Goal: Task Accomplishment & Management: Manage account settings

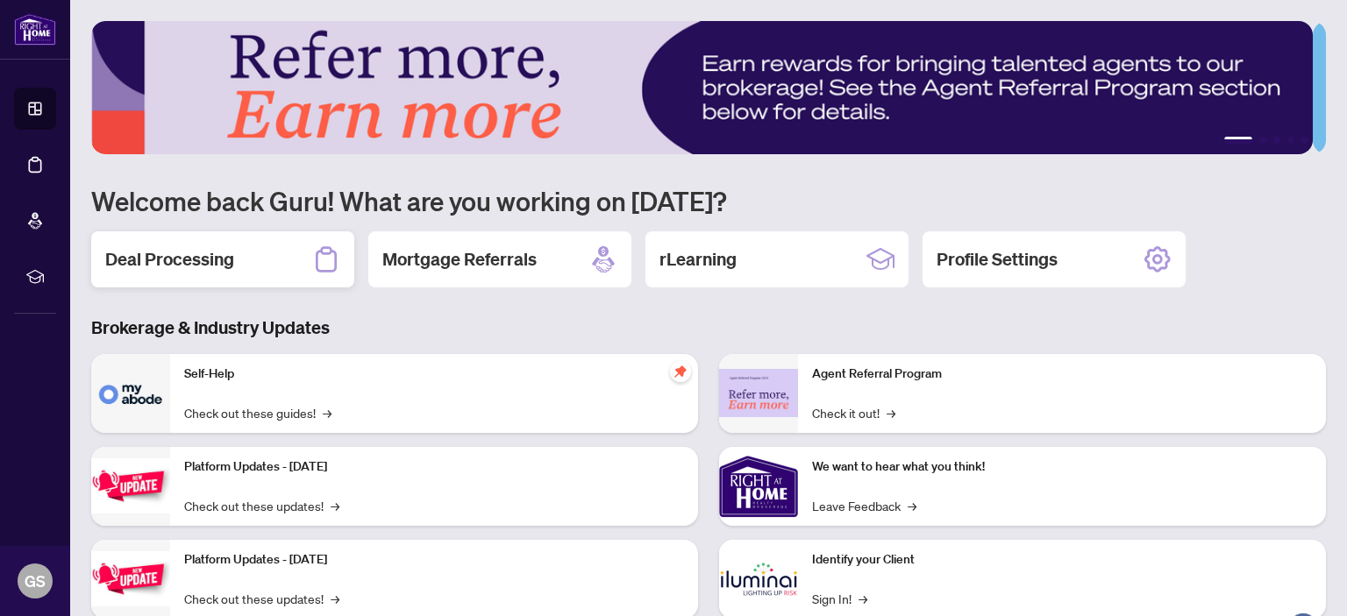
click at [172, 252] on h2 "Deal Processing" at bounding box center [169, 259] width 129 height 25
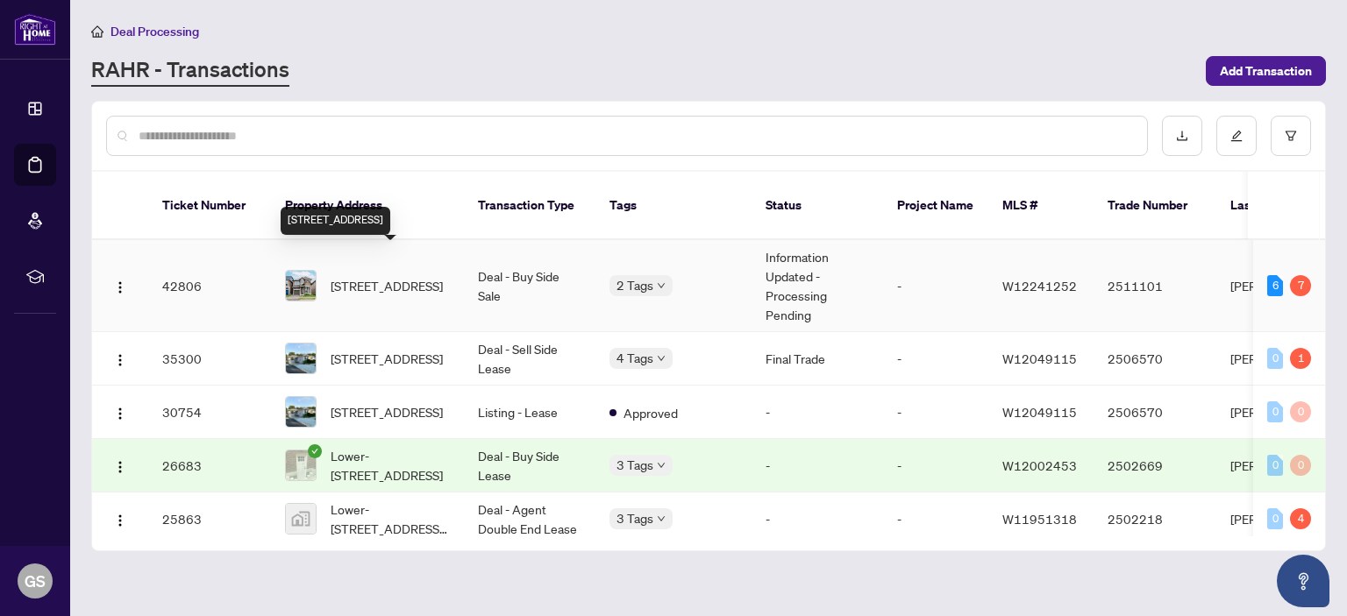
click at [375, 276] on span "[STREET_ADDRESS]" at bounding box center [387, 285] width 112 height 19
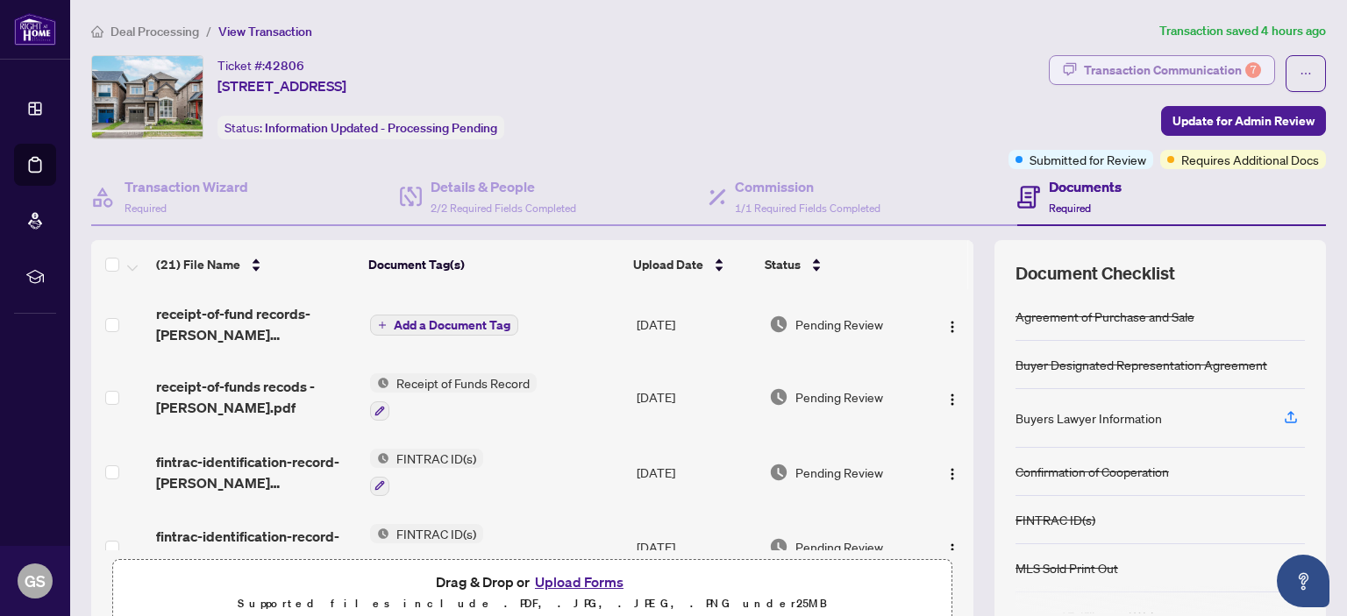
click at [1210, 68] on div "Transaction Communication 7" at bounding box center [1172, 70] width 177 height 28
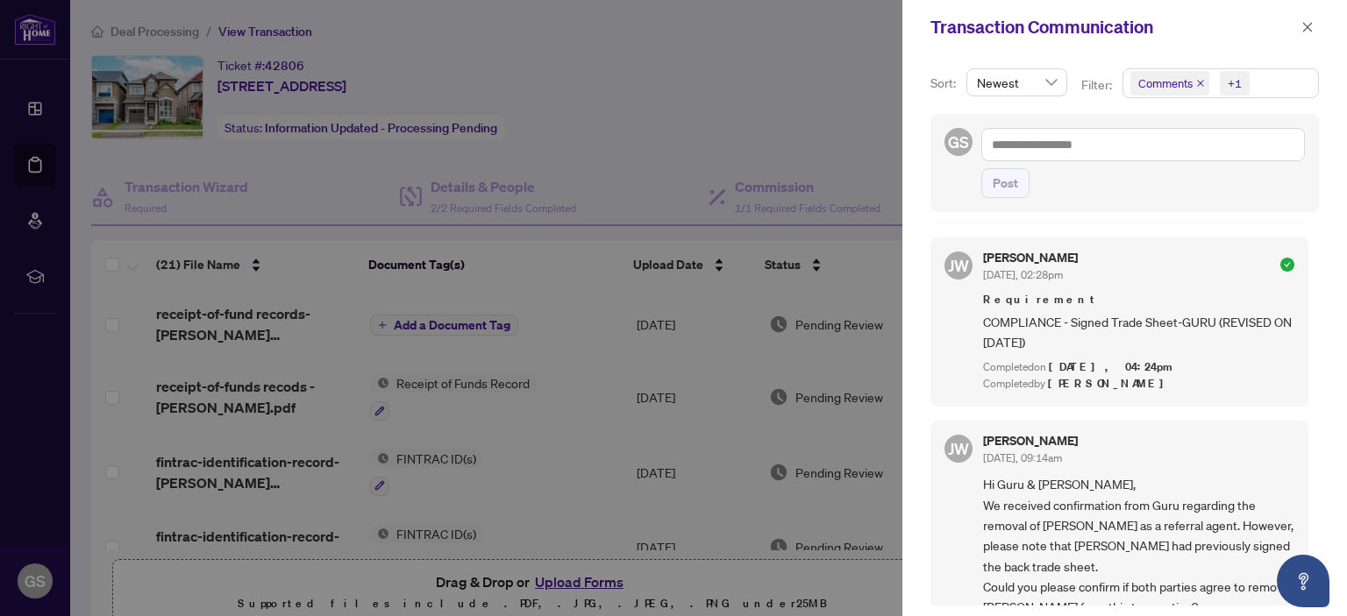
scroll to position [588, 0]
click at [837, 62] on div at bounding box center [673, 308] width 1347 height 616
click at [1308, 21] on icon "close" at bounding box center [1307, 27] width 12 height 12
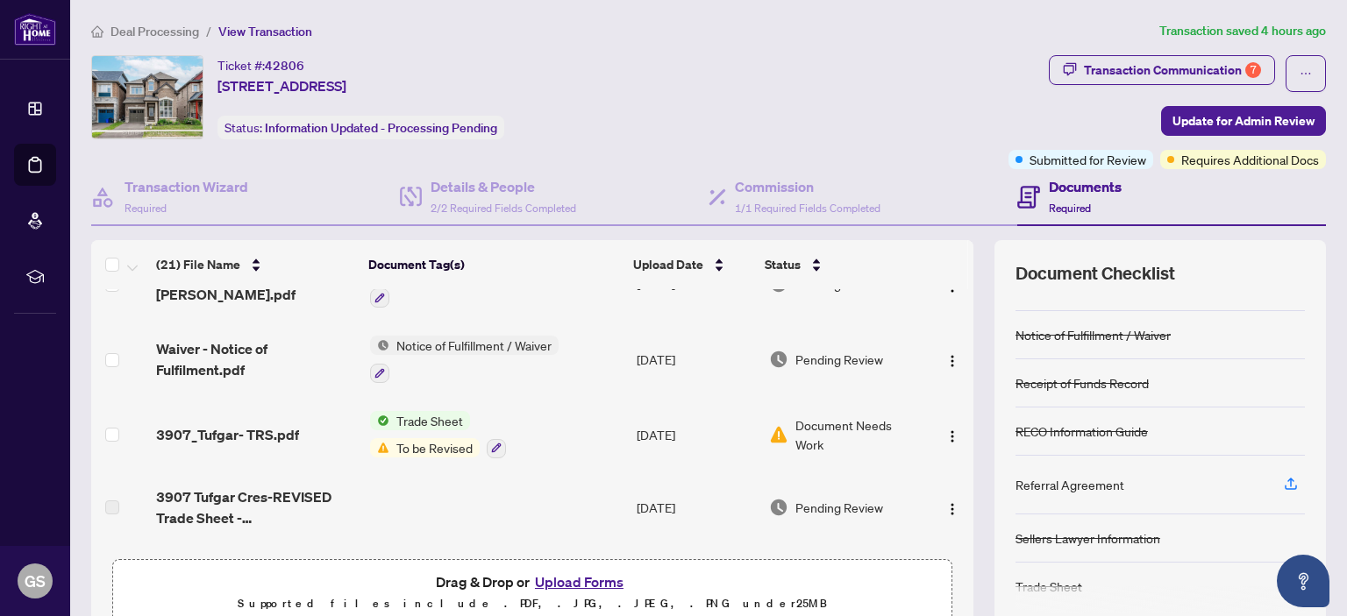
scroll to position [267, 0]
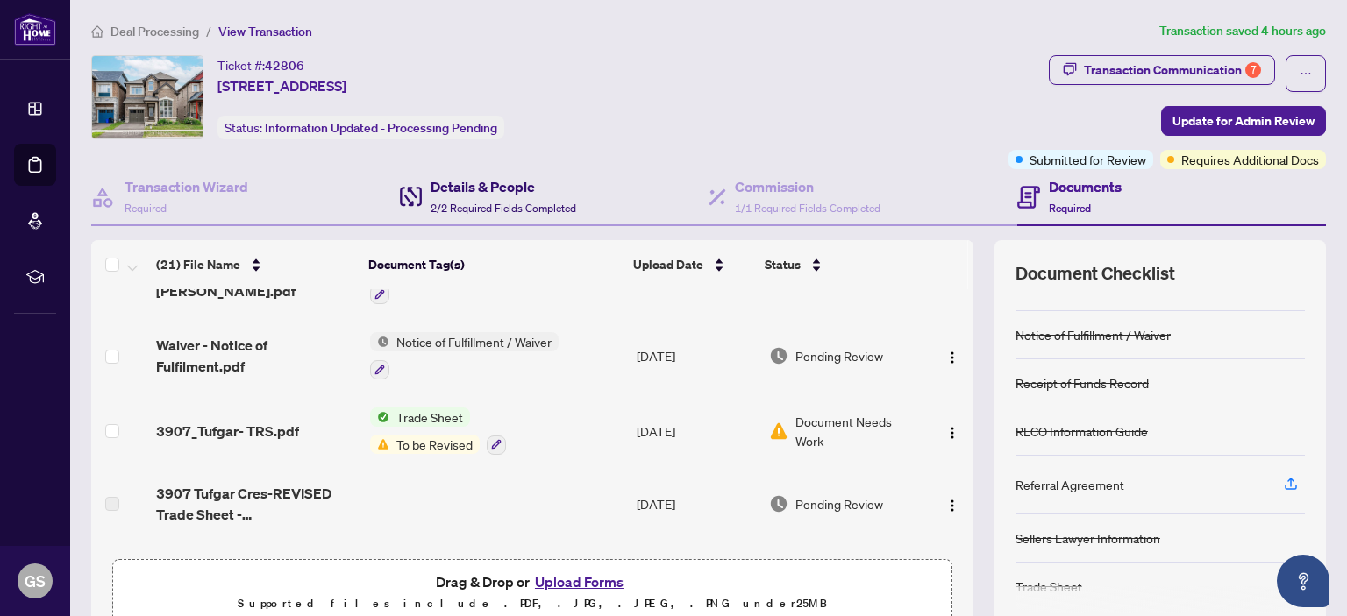
click at [475, 190] on h4 "Details & People" at bounding box center [504, 186] width 146 height 21
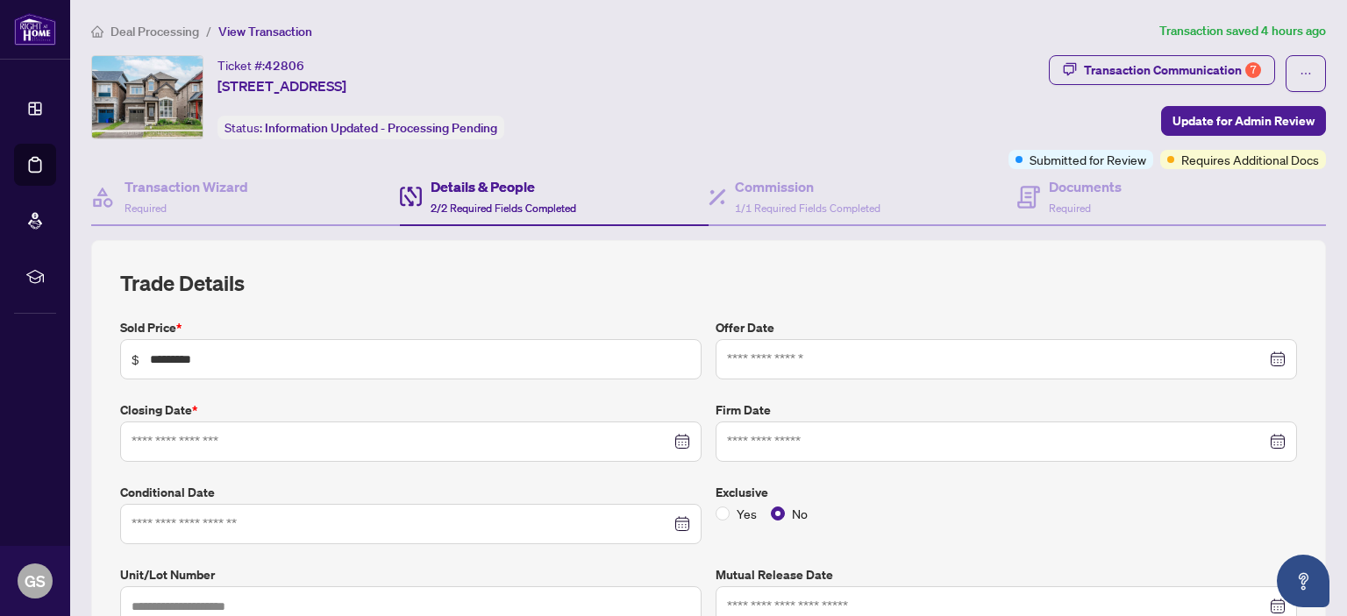
type input "**********"
click at [1212, 70] on div "Transaction Communication 7" at bounding box center [1172, 70] width 177 height 28
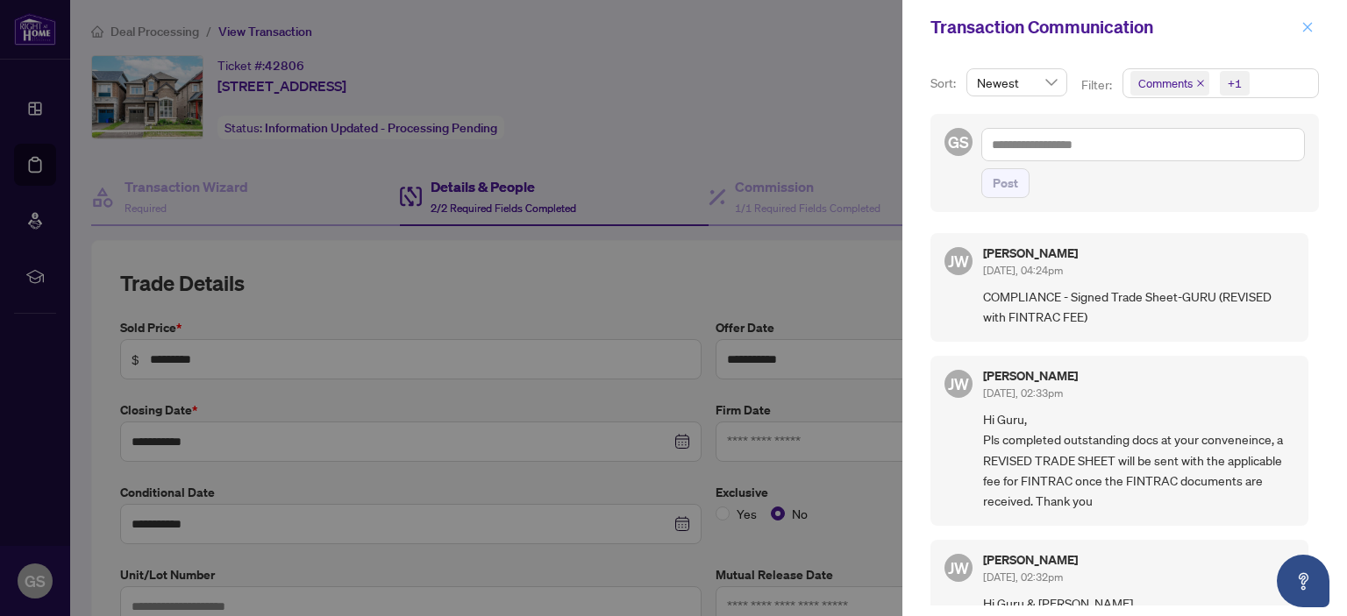
click at [1305, 26] on icon "close" at bounding box center [1307, 27] width 12 height 12
